Goal: Task Accomplishment & Management: Manage account settings

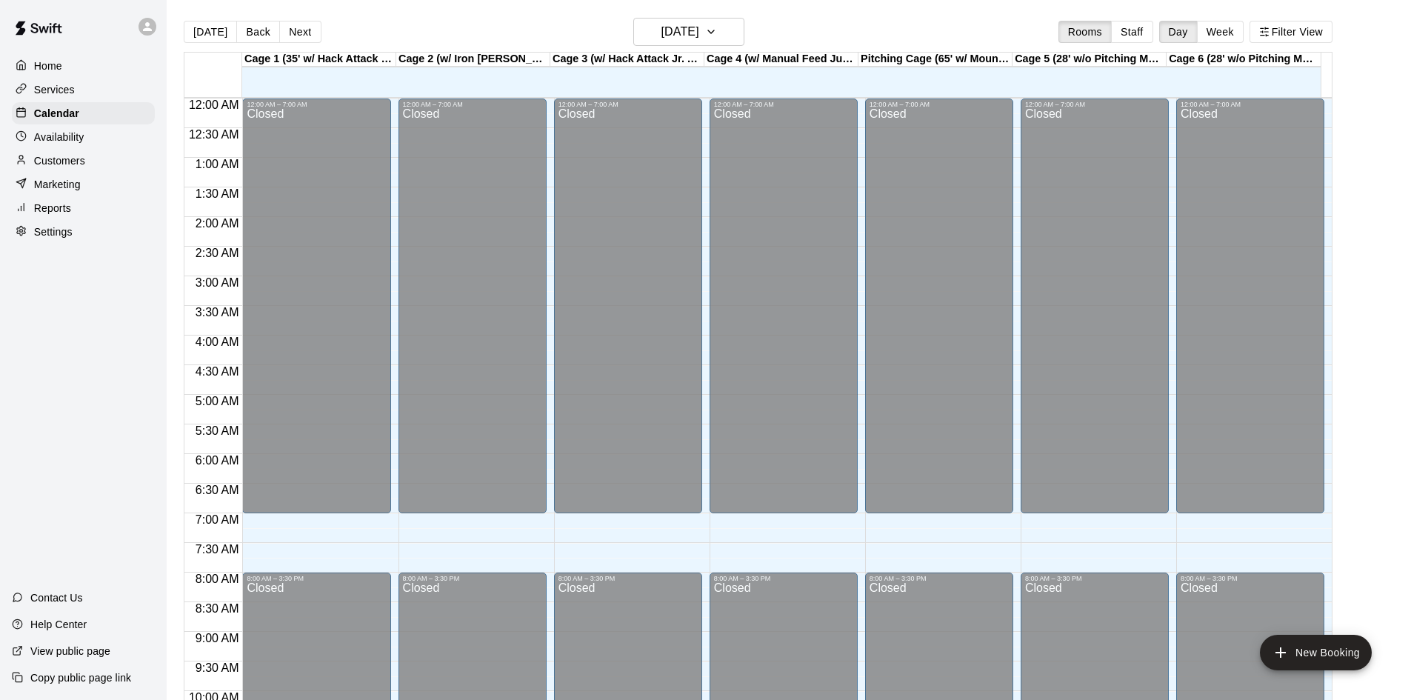
scroll to position [759, 0]
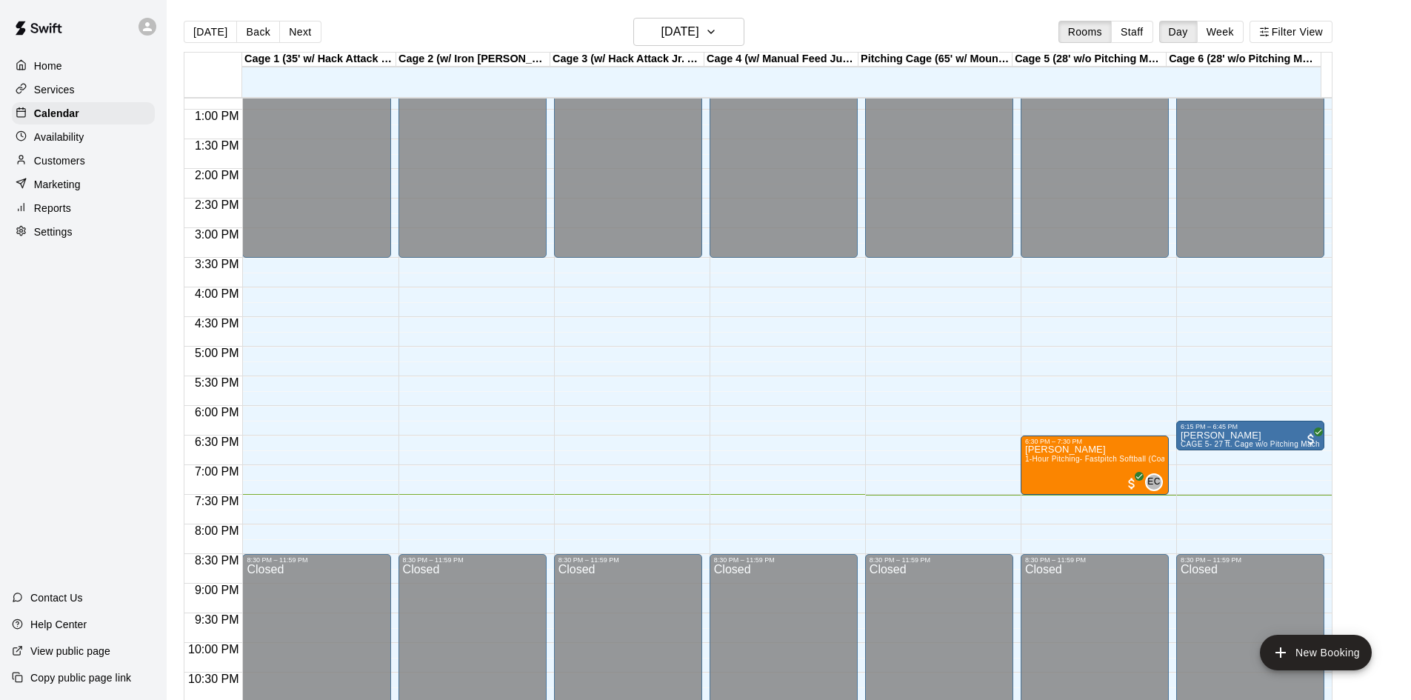
click at [116, 294] on div "Home Services Calendar Availability Customers Marketing Reports Settings Contac…" at bounding box center [83, 350] width 167 height 700
click at [92, 219] on div "Reports" at bounding box center [83, 208] width 143 height 22
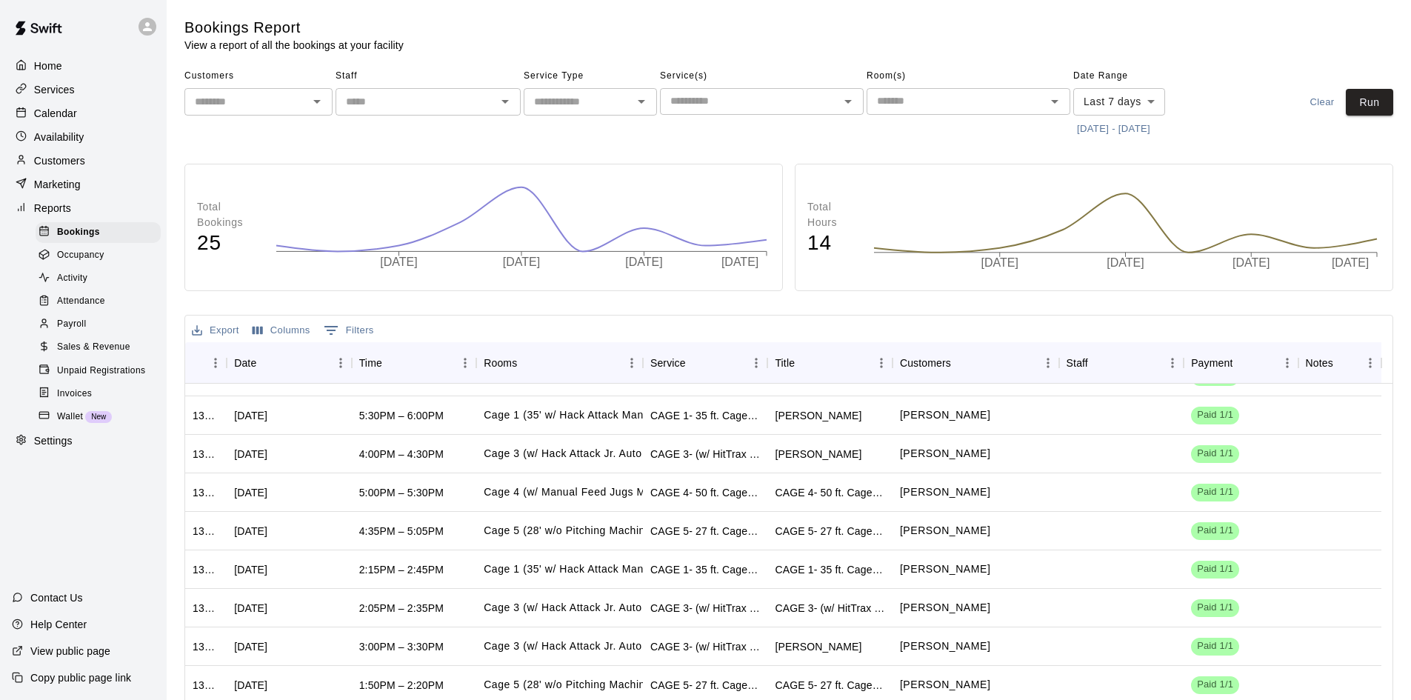
scroll to position [148, 0]
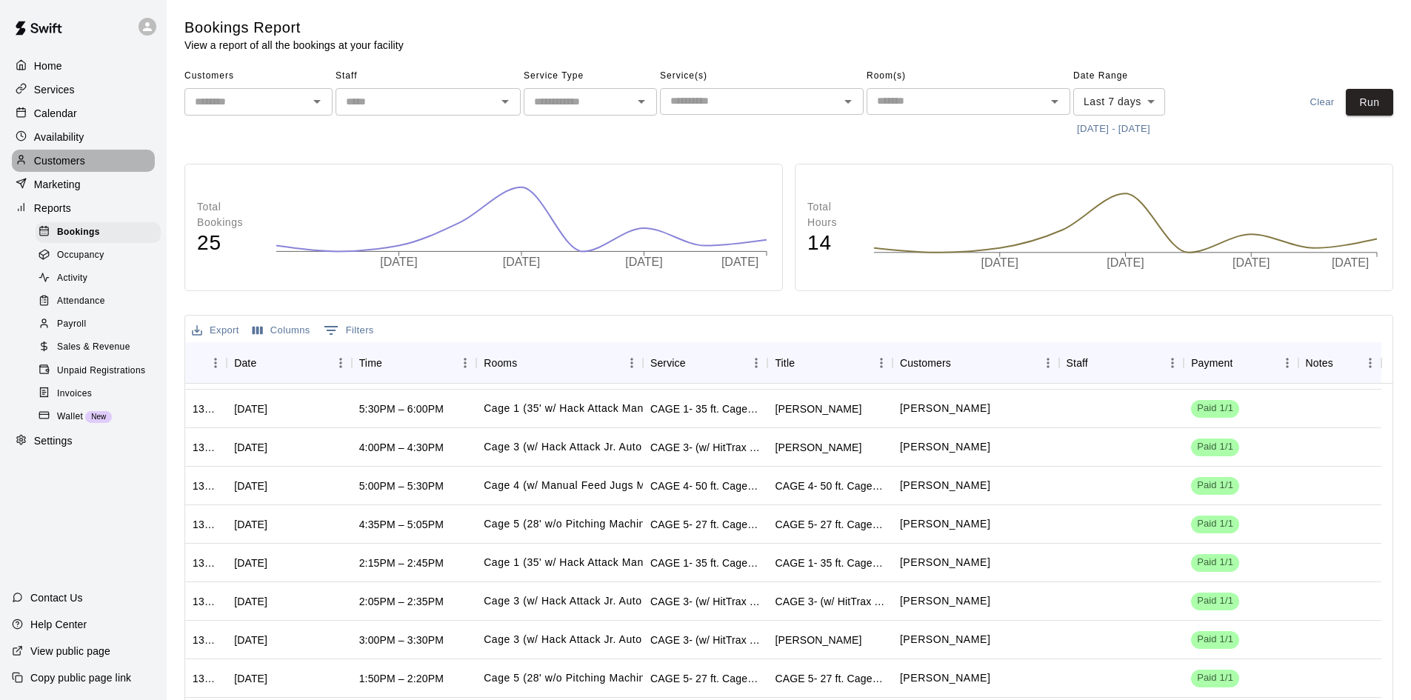
click at [66, 165] on p "Customers" at bounding box center [59, 160] width 51 height 15
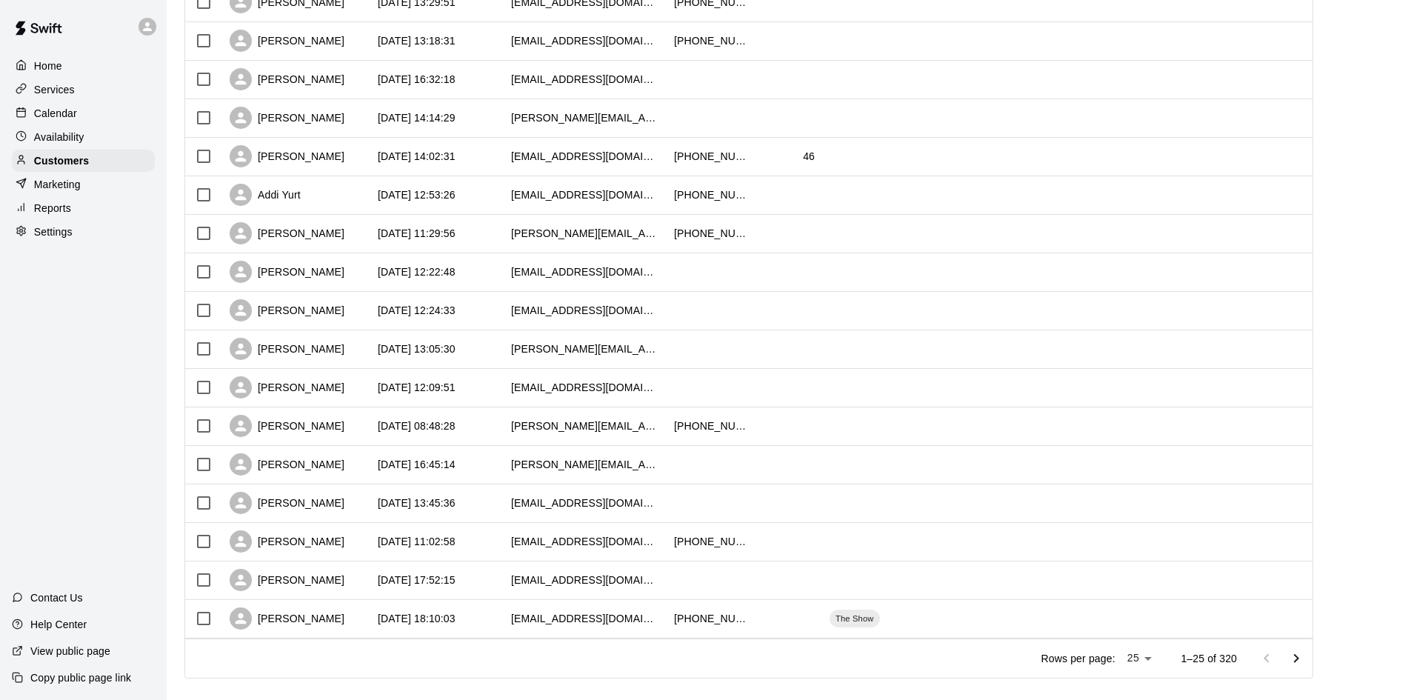
scroll to position [581, 0]
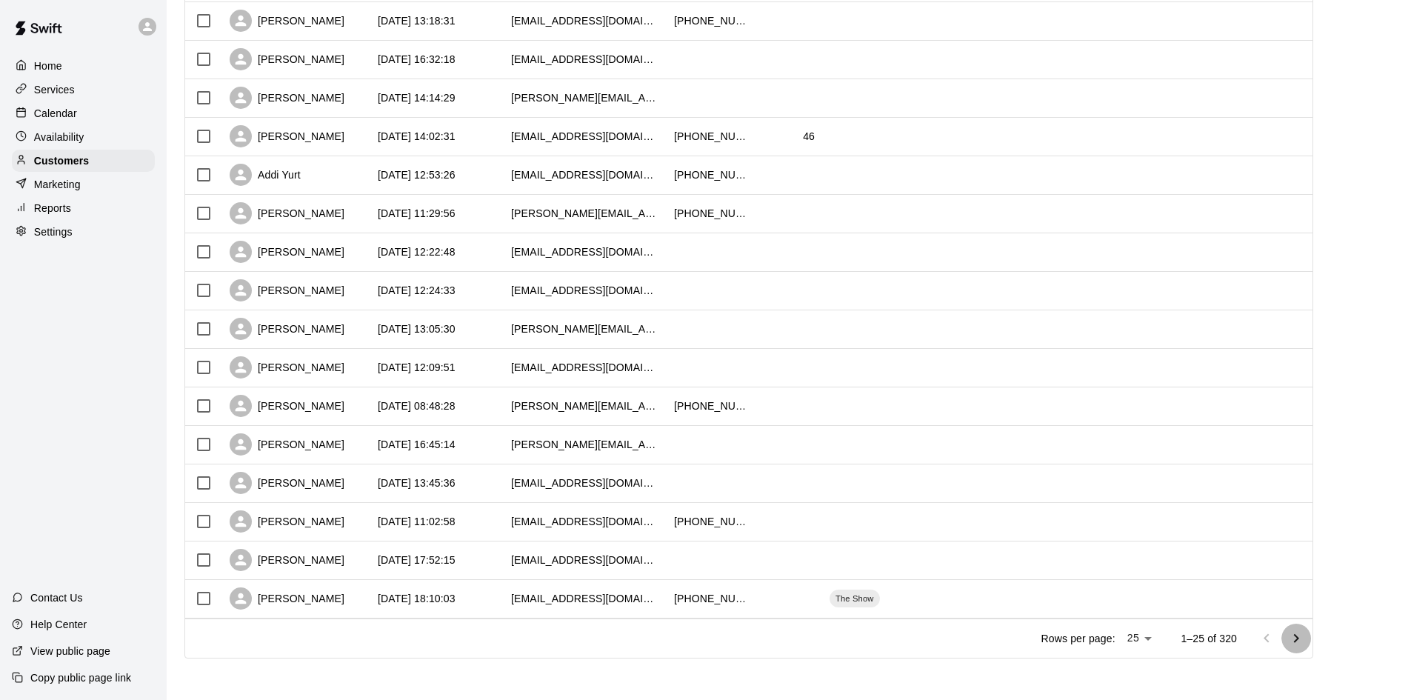
click at [1303, 630] on icon "Go to next page" at bounding box center [1297, 639] width 18 height 18
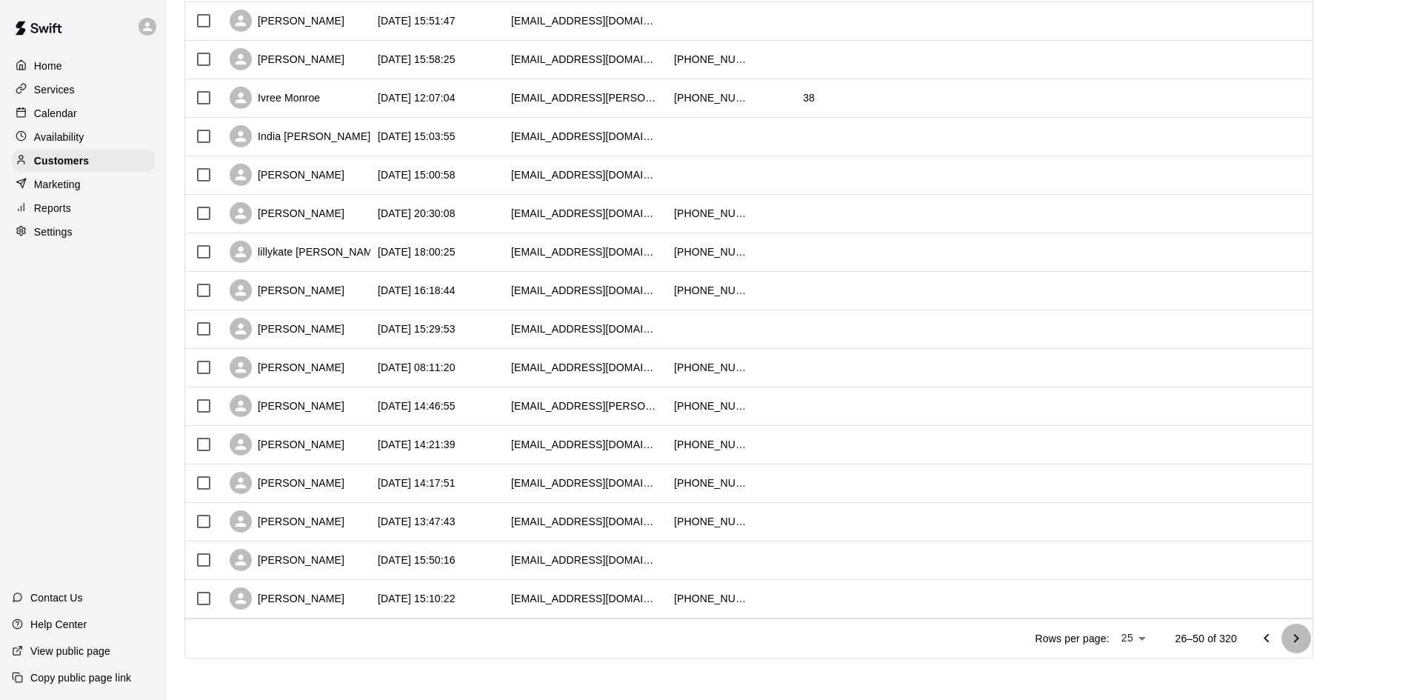
click at [1299, 633] on icon "Go to next page" at bounding box center [1297, 639] width 18 height 18
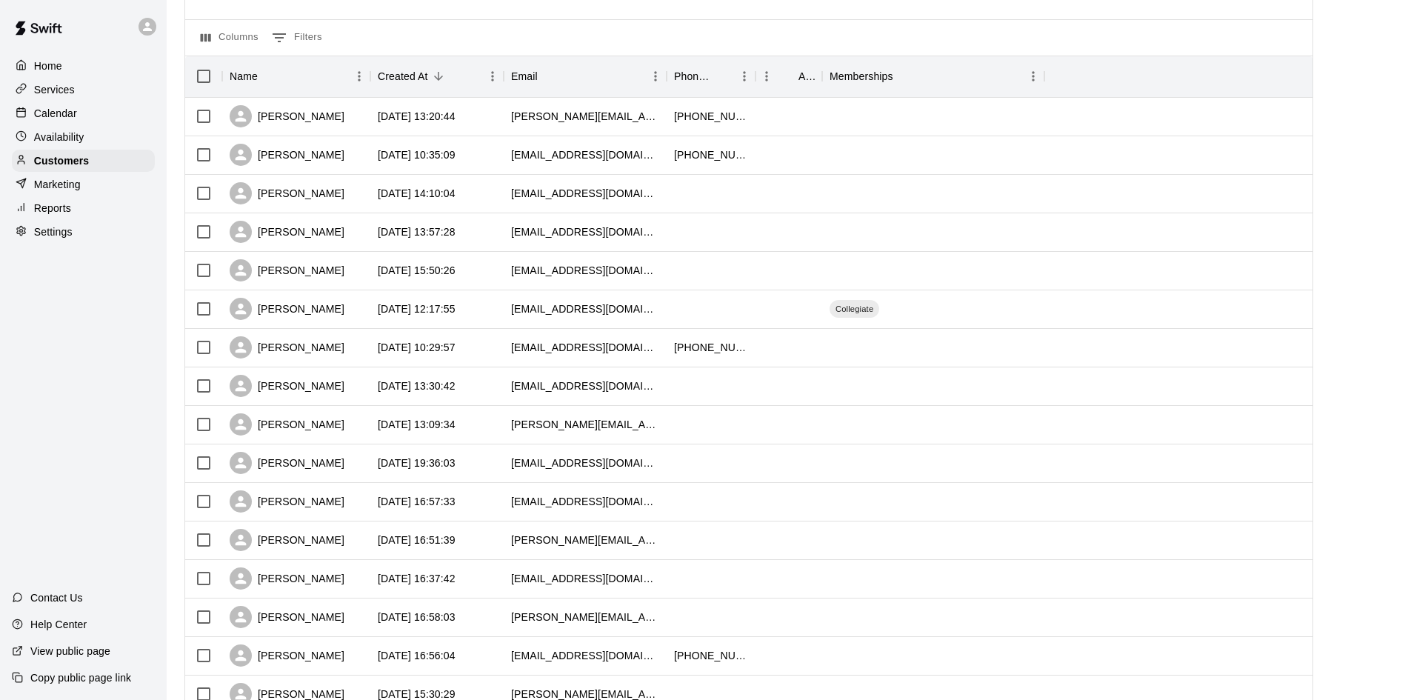
scroll to position [210, 0]
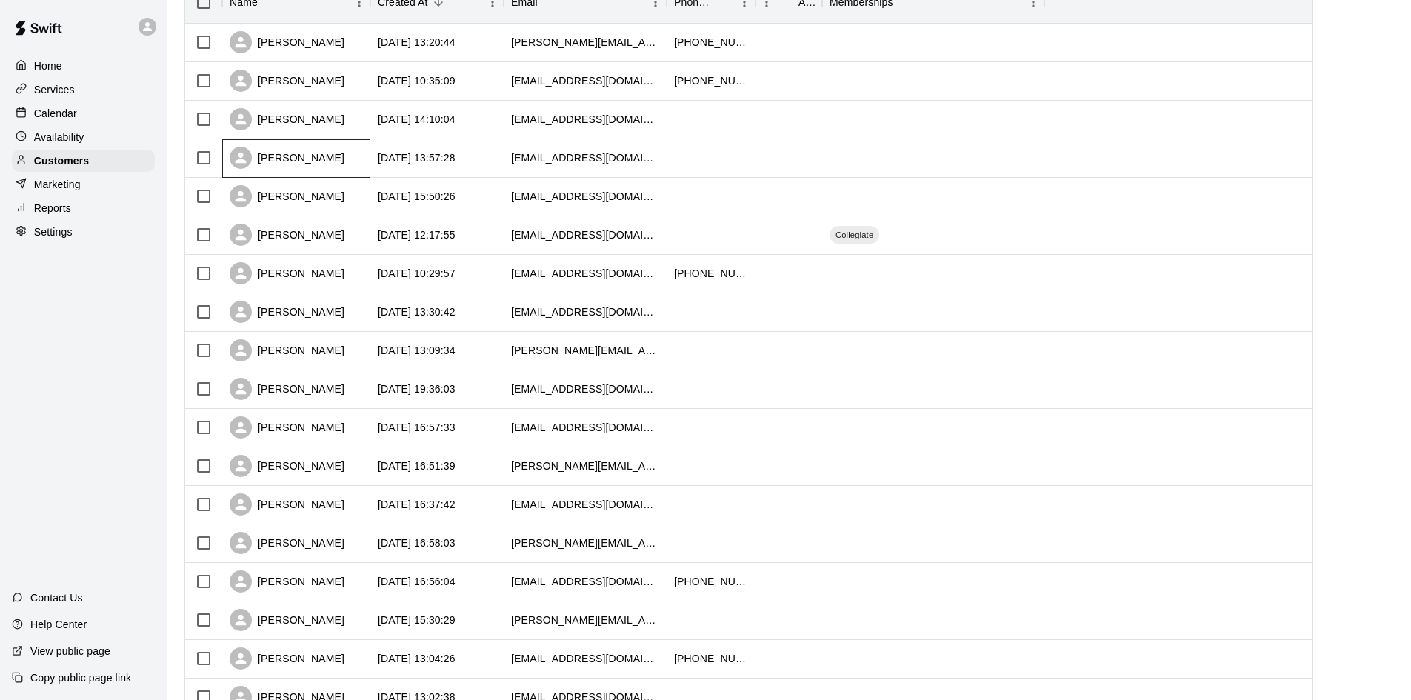
click at [362, 154] on div "[PERSON_NAME]" at bounding box center [296, 158] width 148 height 39
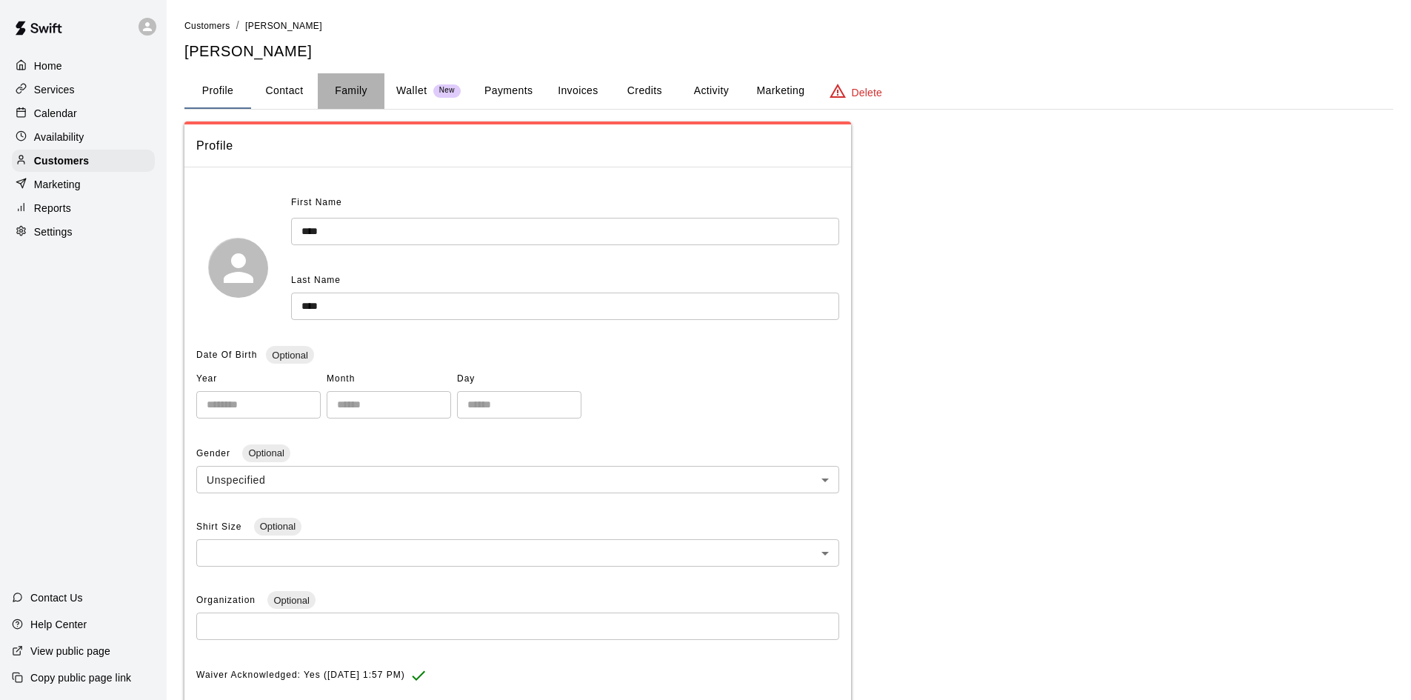
click at [342, 92] on button "Family" at bounding box center [351, 91] width 67 height 36
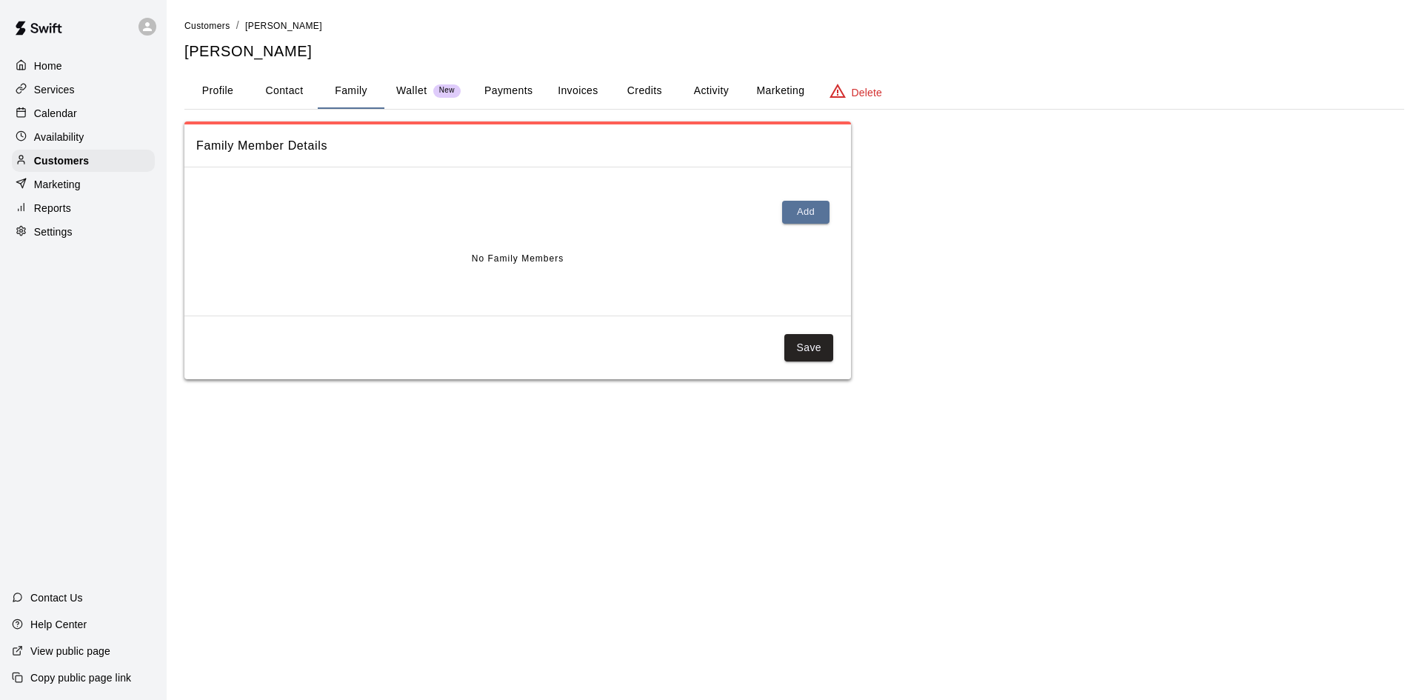
click at [278, 103] on button "Contact" at bounding box center [284, 91] width 67 height 36
select select "**"
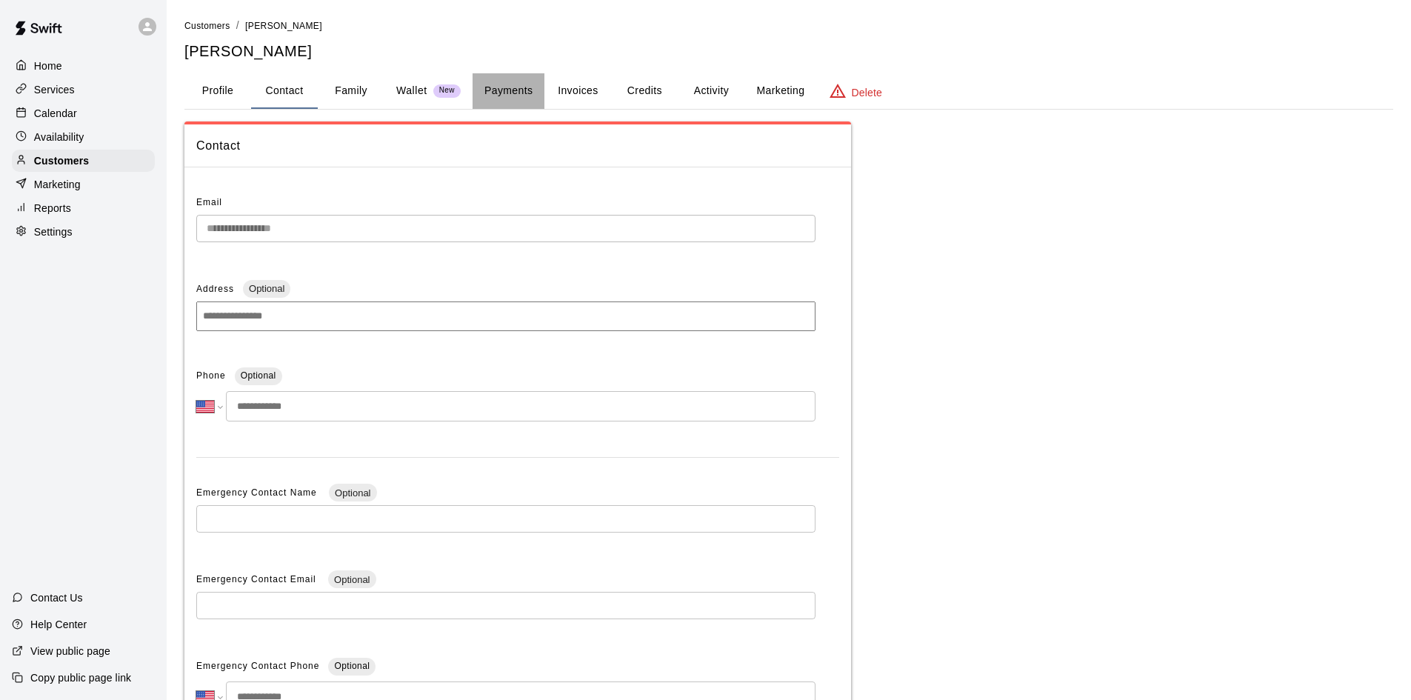
click at [500, 91] on button "Payments" at bounding box center [509, 91] width 72 height 36
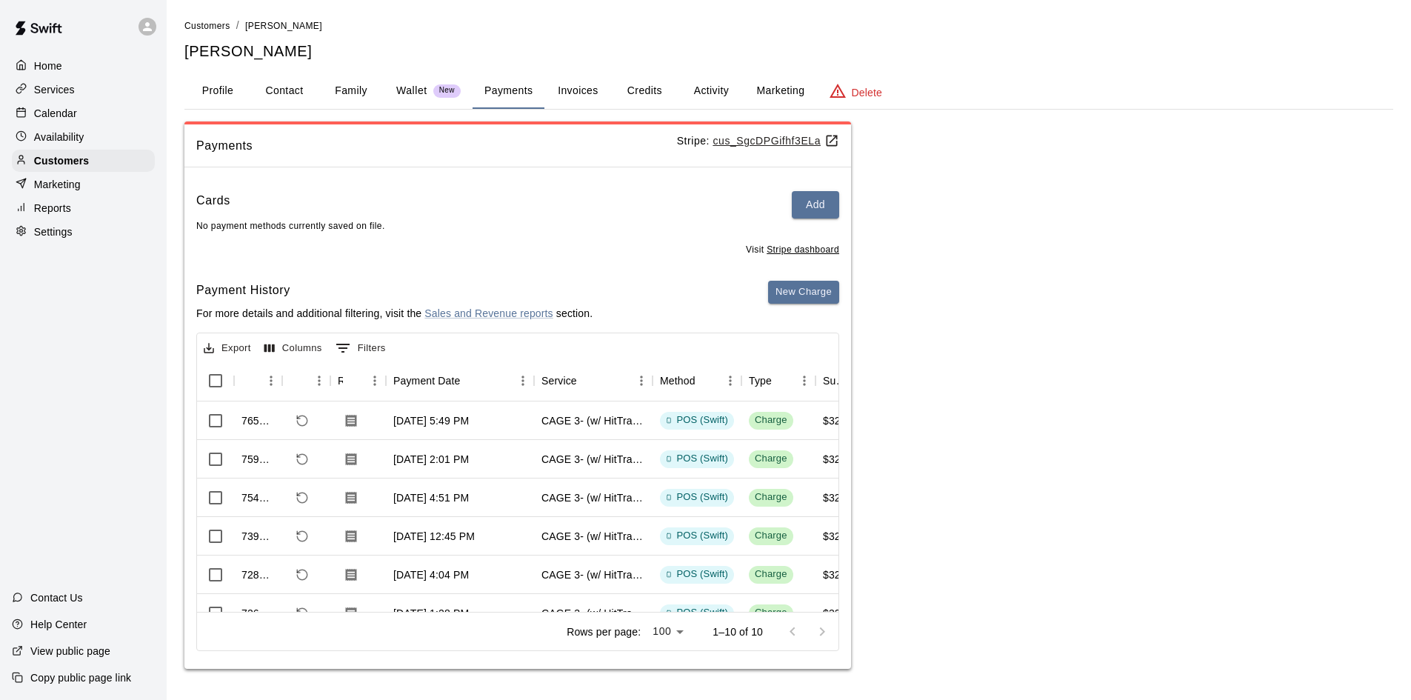
drag, startPoint x: 216, startPoint y: 84, endPoint x: 205, endPoint y: 81, distance: 11.7
click at [216, 84] on button "Profile" at bounding box center [217, 91] width 67 height 36
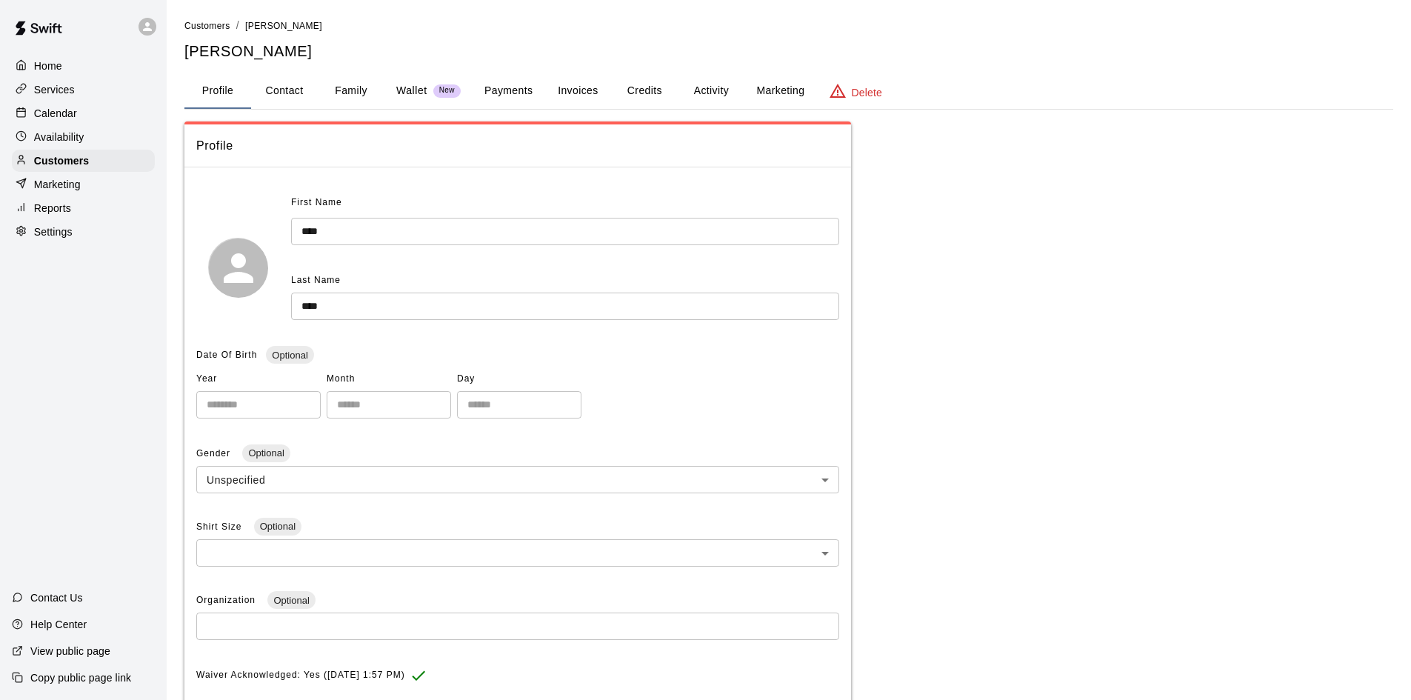
click at [96, 66] on div "Home" at bounding box center [83, 66] width 143 height 22
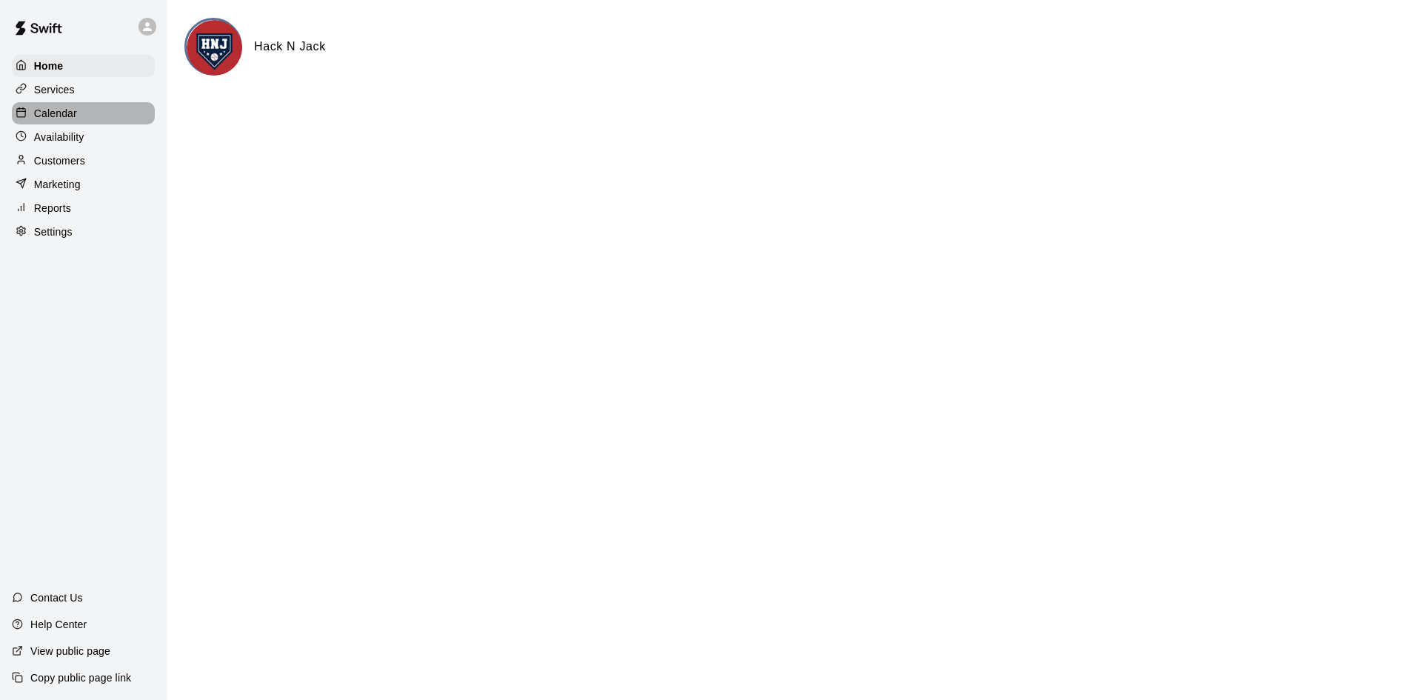
click at [41, 121] on p "Calendar" at bounding box center [55, 113] width 43 height 15
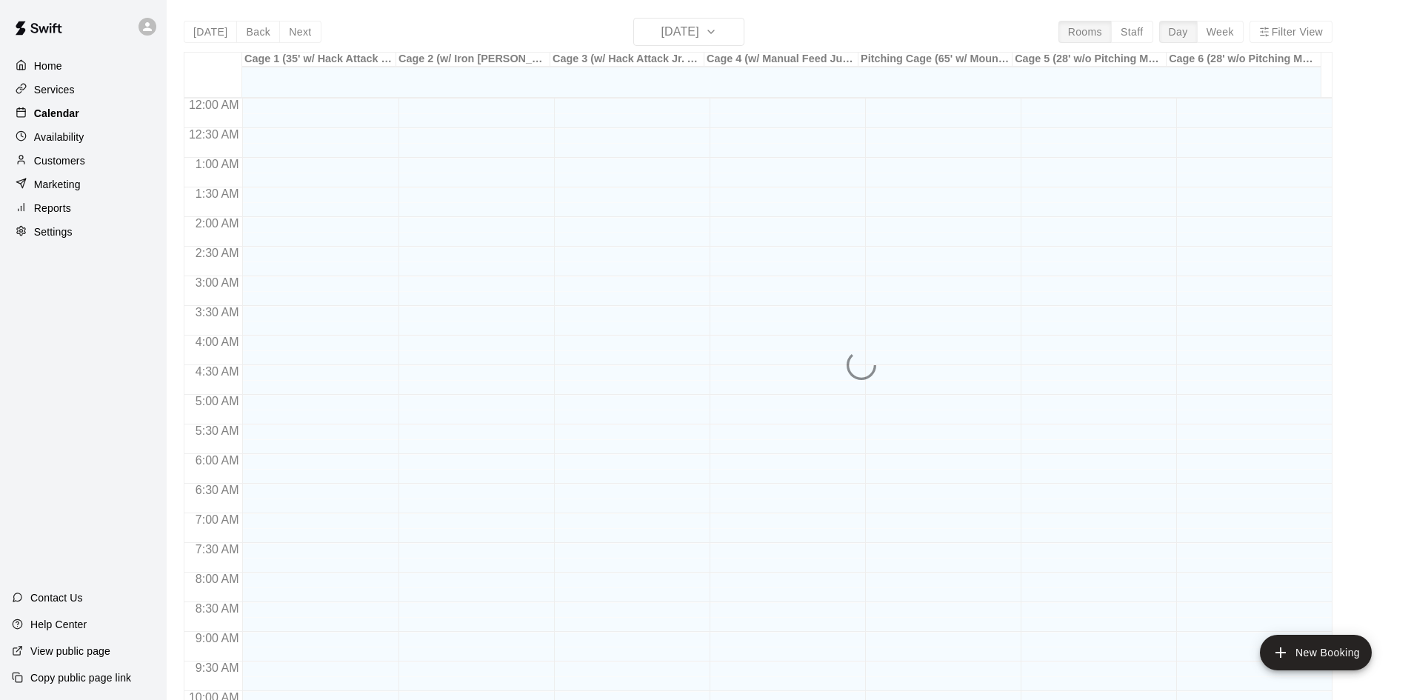
scroll to position [759, 0]
